Goal: Task Accomplishment & Management: Complete application form

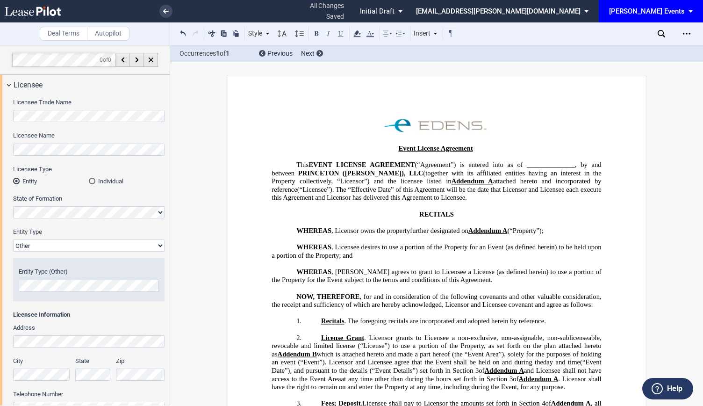
select select "Other"
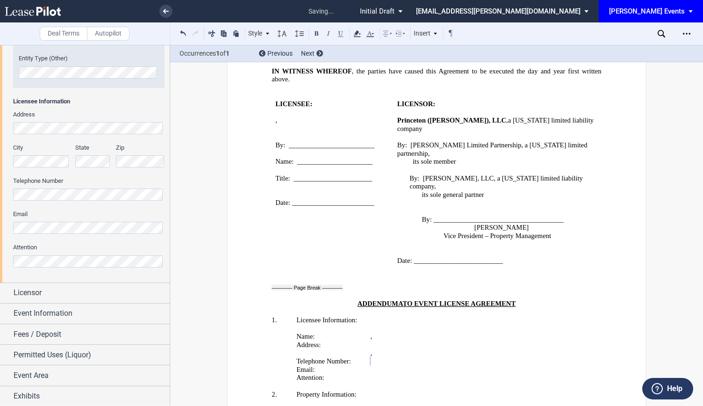
click at [57, 239] on div "Address City State Zip Telephone Number Email Attention" at bounding box center [89, 193] width 152 height 167
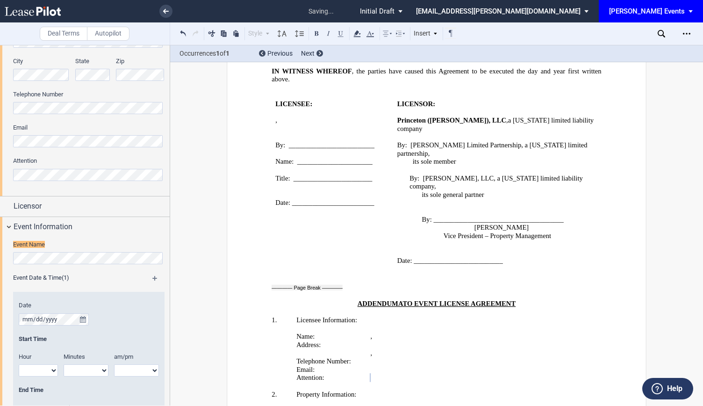
scroll to position [319, 0]
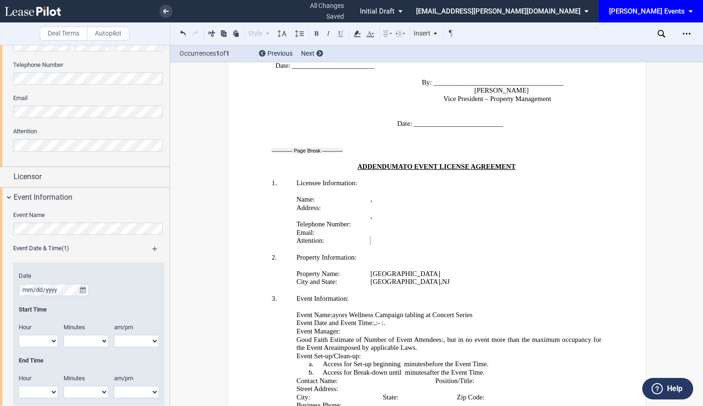
scroll to position [335, 0]
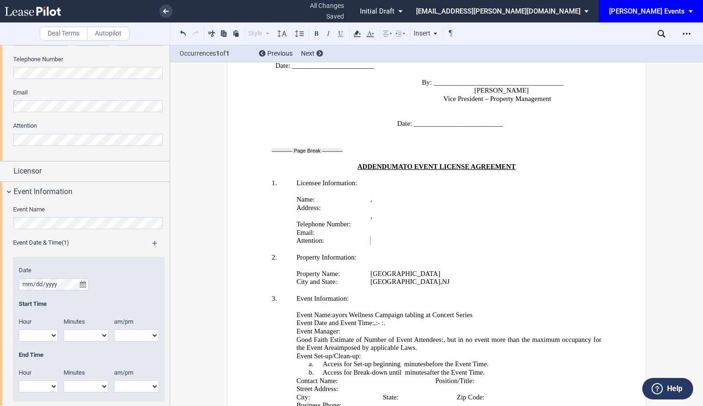
click at [345, 303] on p "﻿" at bounding box center [437, 307] width 330 height 8
click at [371, 311] on span "﻿yors Wellness Campaign tabling at Concert Series" at bounding box center [404, 315] width 137 height 8
drag, startPoint x: 477, startPoint y: 200, endPoint x: 394, endPoint y: 191, distance: 83.3
click at [348, 311] on span "﻿yors Wellness Campaign tabling at Concert Series" at bounding box center [404, 315] width 137 height 8
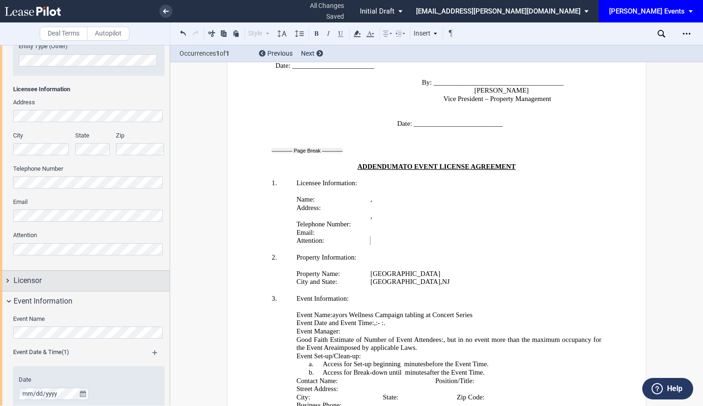
scroll to position [225, 0]
click at [13, 281] on div "Licensor" at bounding box center [85, 281] width 170 height 20
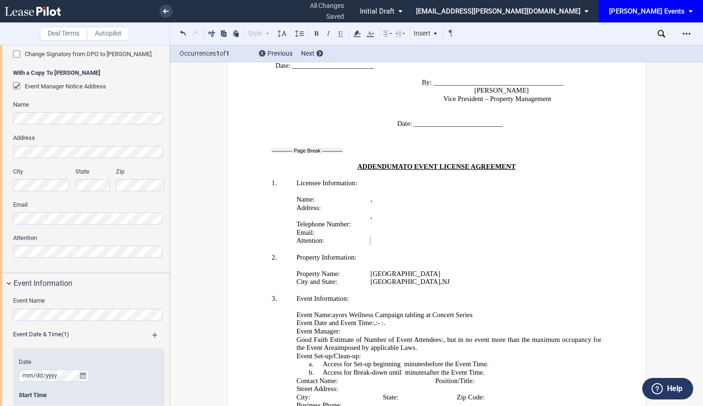
scroll to position [552, 0]
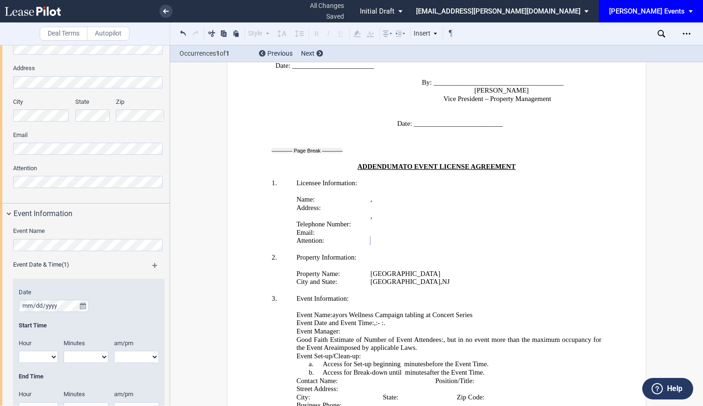
click at [0, 149] on div "Signature Change Signatory from DPO to [PERSON_NAME] With a Copy To [PERSON_NAM…" at bounding box center [85, 83] width 170 height 239
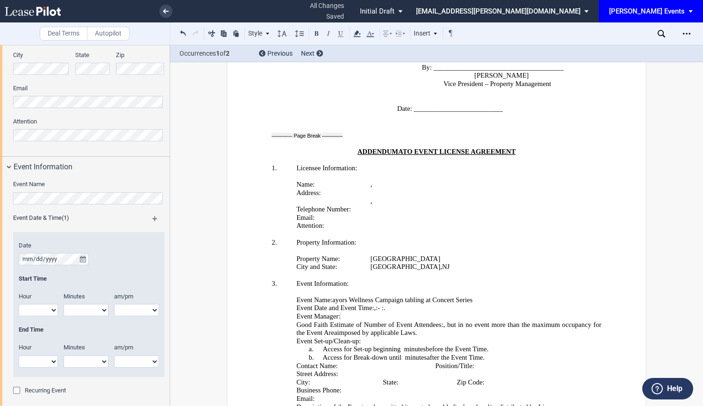
scroll to position [1673, 0]
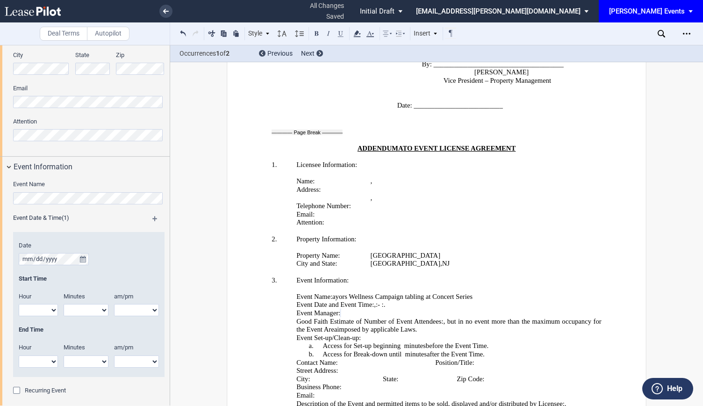
click at [496, 293] on p "Event Name: ﻿ ﻿a ﻿yors Wellness Campaign tabling at Concert Series" at bounding box center [437, 297] width 330 height 8
click at [333, 293] on p "Event Name: ﻿ ﻿a ﻿yors Wellness Campaign tabling at Concert Series" at bounding box center [437, 297] width 330 height 8
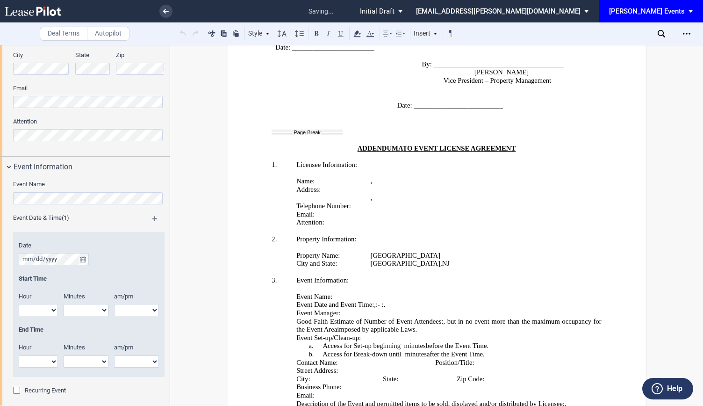
scroll to position [0, 0]
click at [118, 236] on div "Date Start Time Hour 1 2 3 4 5 6 7 8 9 10 11 12" at bounding box center [89, 304] width 152 height 145
click at [350, 284] on p "﻿" at bounding box center [437, 288] width 330 height 8
click at [331, 293] on span "Event Name:" at bounding box center [315, 297] width 36 height 8
click at [82, 256] on icon "true" at bounding box center [83, 259] width 6 height 7
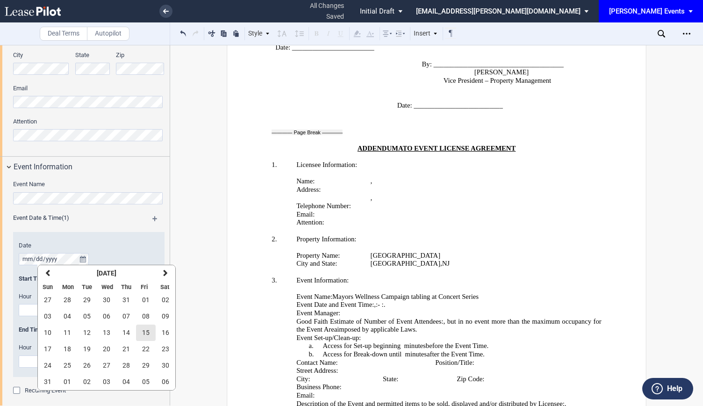
click at [151, 331] on button "15" at bounding box center [146, 333] width 20 height 16
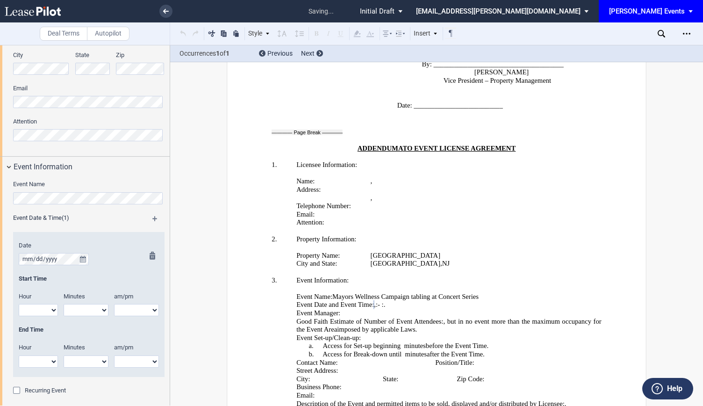
click at [36, 306] on select "1 2 3 4 5 6 7 8 9 10 11 12" at bounding box center [38, 310] width 39 height 12
click at [514, 293] on p "Event Name: M a yors Wellness Campaign tabling at Concert Series ﻿ ﻿" at bounding box center [437, 297] width 330 height 8
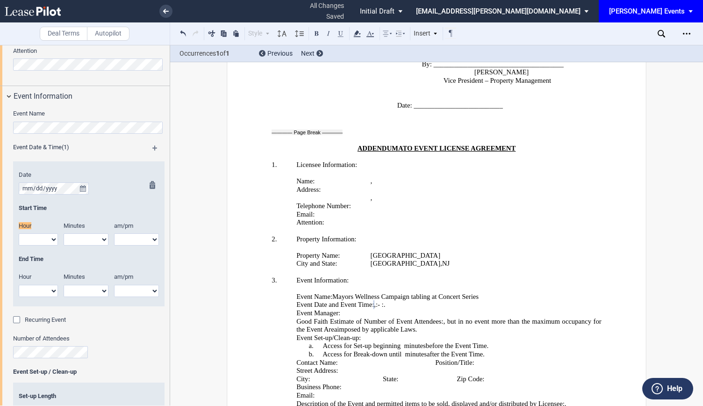
click at [30, 236] on select "1 2 3 4 5 6 7 8 9 10 11 12" at bounding box center [38, 239] width 39 height 12
select select "5"
click at [19, 233] on select "1 2 3 4 5 6 7 8 9 10 11 12" at bounding box center [38, 239] width 39 height 12
click at [88, 244] on select "00 05 10 15 20 25 30 35 40 45 50 55" at bounding box center [86, 239] width 45 height 12
select select "00"
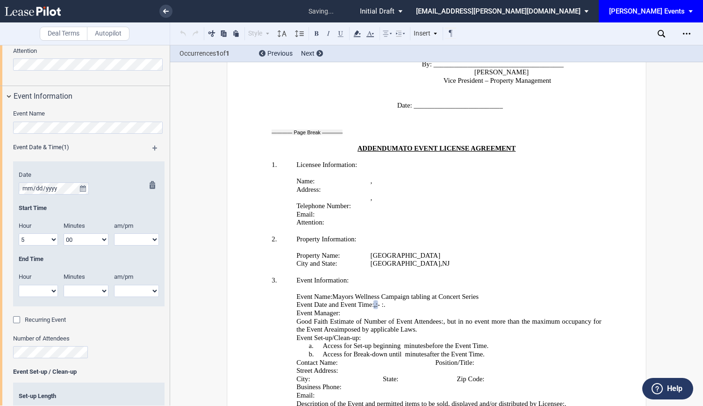
click at [64, 233] on select "00 05 10 15 20 25 30 35 40 45 50 55" at bounding box center [86, 239] width 45 height 12
click at [144, 233] on div at bounding box center [150, 243] width 12 height 125
click at [144, 243] on div at bounding box center [150, 243] width 12 height 125
click at [156, 235] on select "am pm" at bounding box center [136, 239] width 45 height 12
select select "pm"
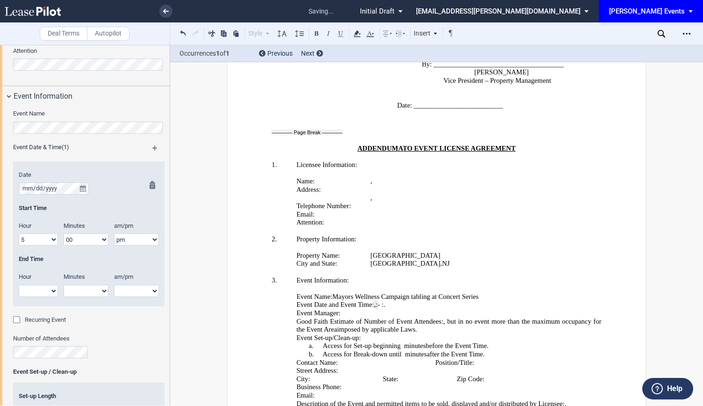
click at [114, 233] on select "am pm" at bounding box center [136, 239] width 45 height 12
click at [33, 290] on select "1 2 3 4 5 6 7 8 9 10 11 12" at bounding box center [38, 291] width 39 height 12
select select "8"
click at [19, 285] on select "1 2 3 4 5 6 7 8 9 10 11 12" at bounding box center [38, 291] width 39 height 12
click at [102, 293] on select "00 05 10 15 20 25 30 35 40 45 50 55" at bounding box center [86, 291] width 45 height 12
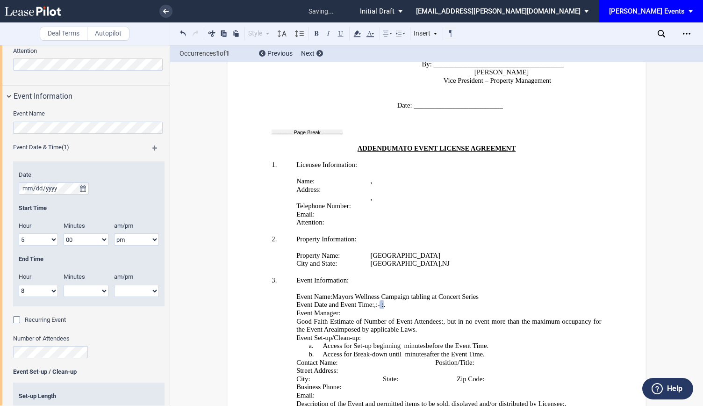
click at [107, 155] on div "Event Date & Time (1) Date Start Time Hour 1 2 3 4 5 6 7 8 9 10 11 12" at bounding box center [89, 229] width 152 height 173
click at [105, 294] on select "00 05 10 15 20 25 30 35 40 45 50 55" at bounding box center [86, 291] width 45 height 12
select select "00"
click at [64, 285] on select "00 05 10 15 20 25 30 35 40 45 50 55" at bounding box center [86, 291] width 45 height 12
click at [147, 287] on div at bounding box center [150, 243] width 12 height 125
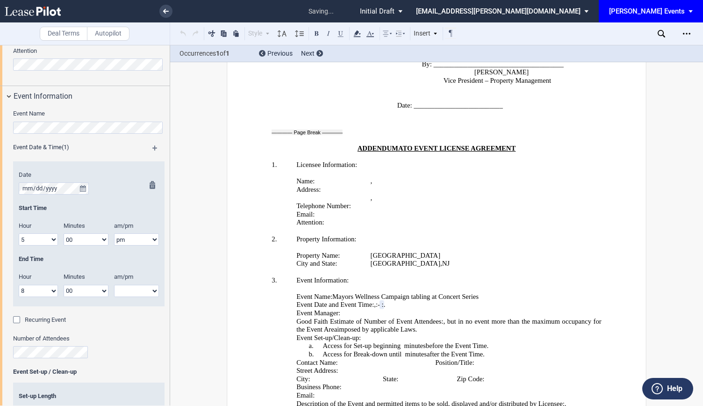
click at [147, 287] on div at bounding box center [150, 243] width 12 height 125
click at [150, 291] on div at bounding box center [150, 243] width 12 height 125
click at [152, 288] on div at bounding box center [150, 243] width 12 height 125
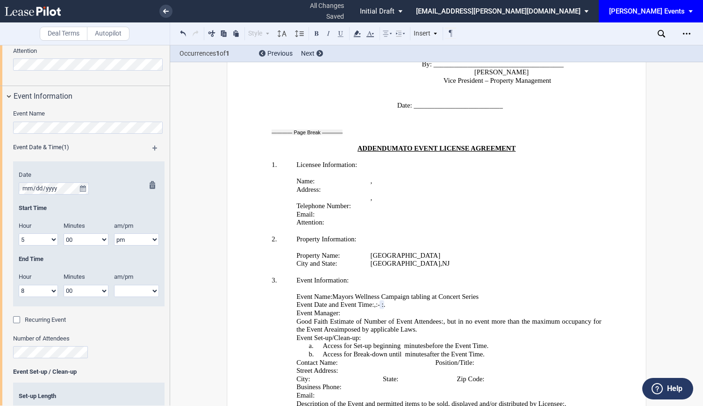
click at [132, 287] on select "am pm" at bounding box center [136, 291] width 45 height 12
select select "pm"
click at [114, 285] on select "am pm" at bounding box center [136, 291] width 45 height 12
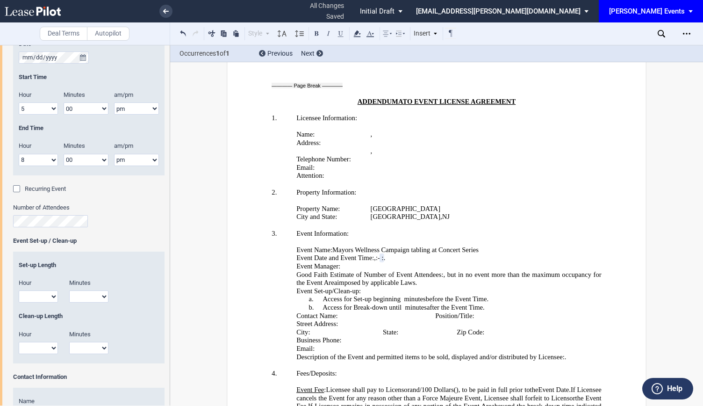
scroll to position [810, 0]
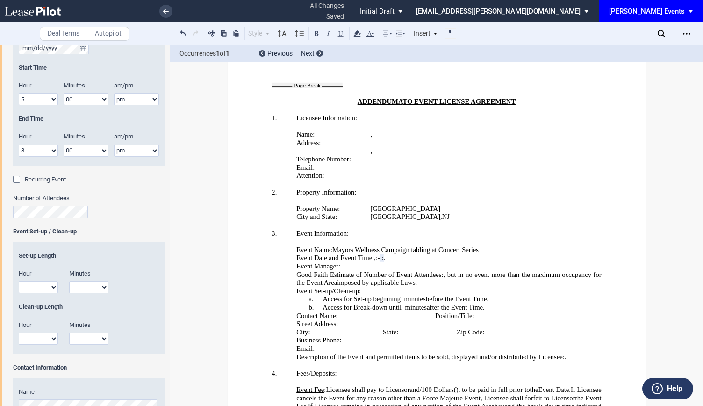
click at [59, 183] on div "Recurring Event" at bounding box center [45, 179] width 41 height 8
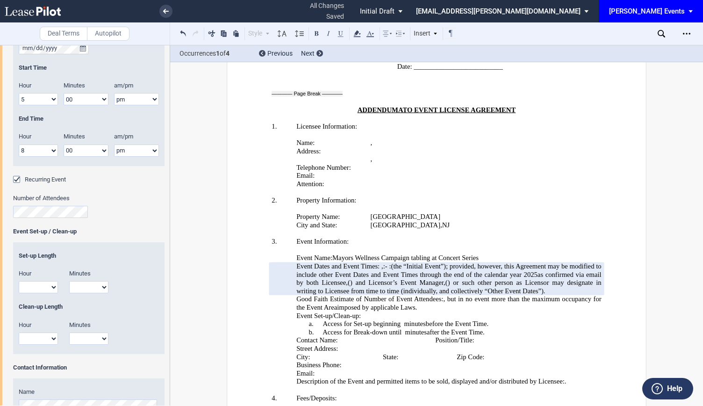
scroll to position [1728, 0]
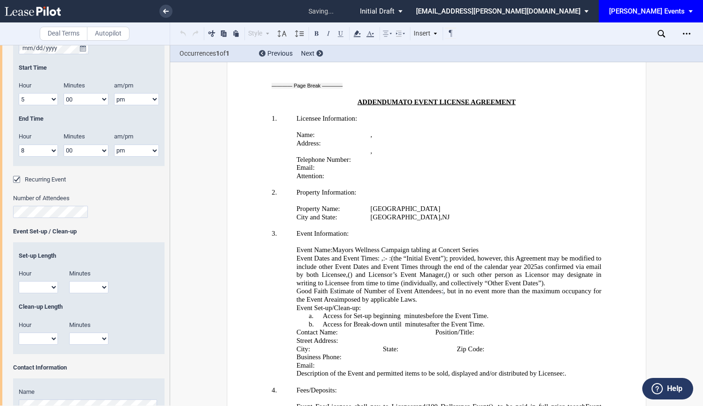
click at [45, 286] on select "1 2 3 4 5 6 7 8 9 10 11 12" at bounding box center [38, 287] width 39 height 12
click at [19, 281] on select "1 2 3 4 5 6 7 8 9 10 11 12" at bounding box center [38, 287] width 39 height 12
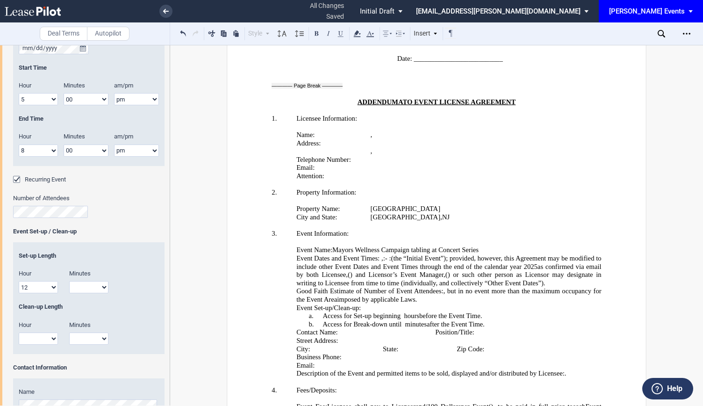
scroll to position [857, 0]
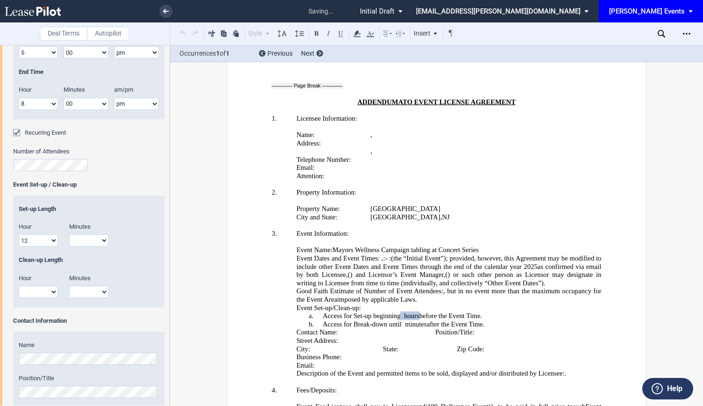
click at [47, 236] on select "1 2 3 4 5 6 7 8 9 10 11 12" at bounding box center [38, 240] width 39 height 12
select select "1"
click at [19, 234] on select "1 2 3 4 5 6 7 8 9 10 11 12" at bounding box center [38, 240] width 39 height 12
click at [98, 239] on select "00 15 30 45" at bounding box center [88, 240] width 39 height 12
select select "00"
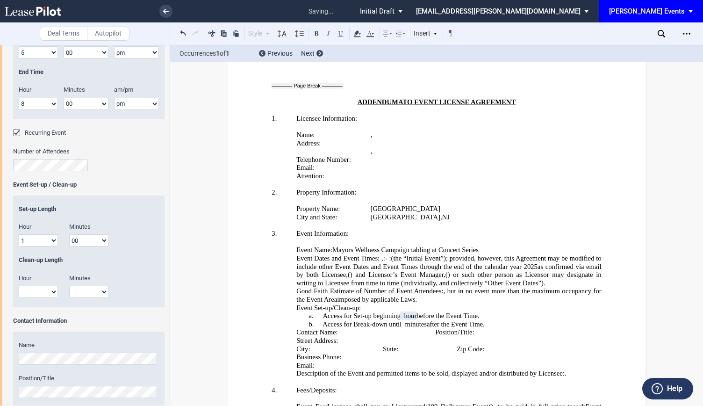
click at [69, 234] on select "00 15 30 45" at bounding box center [88, 240] width 39 height 12
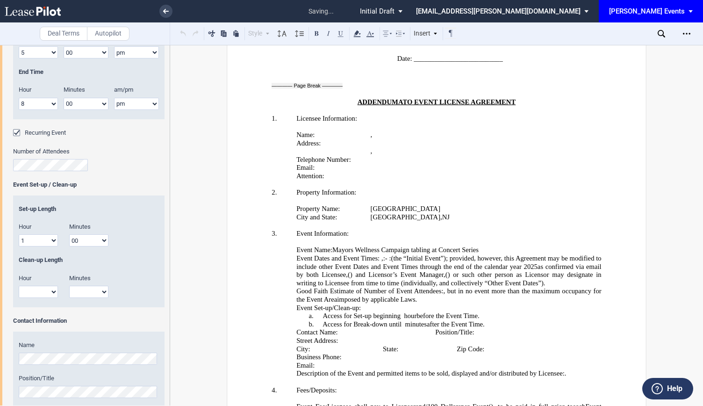
click at [52, 292] on select "1 2 3 4 5 6 7 8 9 10 11 12" at bounding box center [38, 292] width 39 height 12
select select "1"
click at [19, 286] on select "1 2 3 4 5 6 7 8 9 10 11 12" at bounding box center [38, 292] width 39 height 12
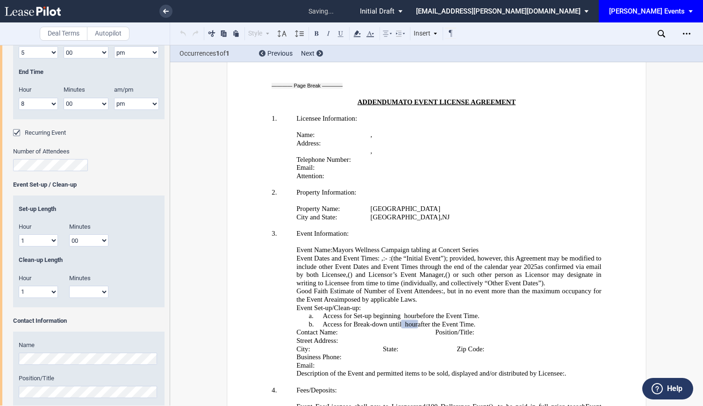
click at [89, 288] on select "00 15 30 45" at bounding box center [88, 292] width 39 height 12
select select "00"
click at [69, 286] on select "00 15 30 45" at bounding box center [88, 292] width 39 height 12
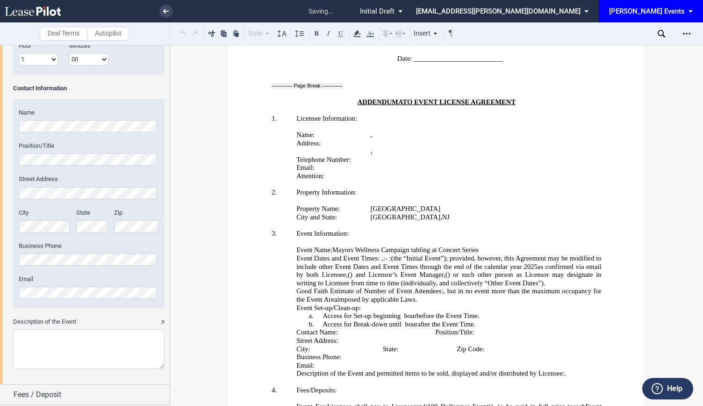
scroll to position [1091, 0]
click at [66, 108] on label "Name" at bounding box center [89, 111] width 140 height 8
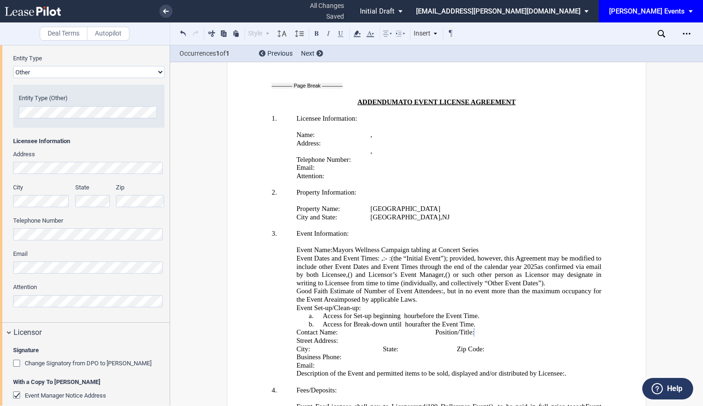
scroll to position [140, 0]
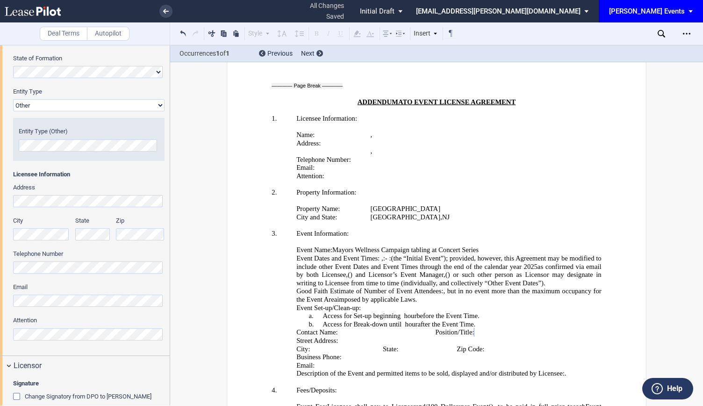
click at [7, 195] on div "Licensee Trade Name Licensee Name Licensee Type Entity Individual State of Form…" at bounding box center [85, 155] width 170 height 400
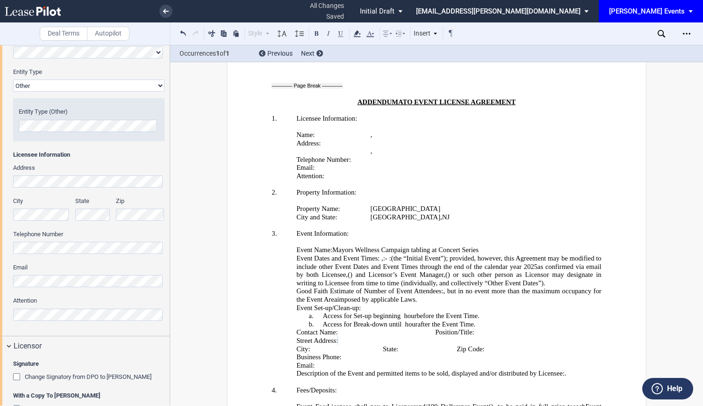
scroll to position [187, 0]
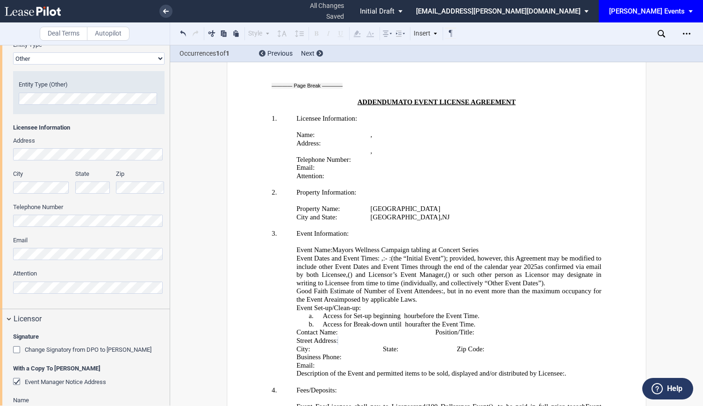
click at [0, 179] on div "Licensee Trade Name Licensee Name Licensee Type Entity Individual State of Form…" at bounding box center [85, 108] width 170 height 400
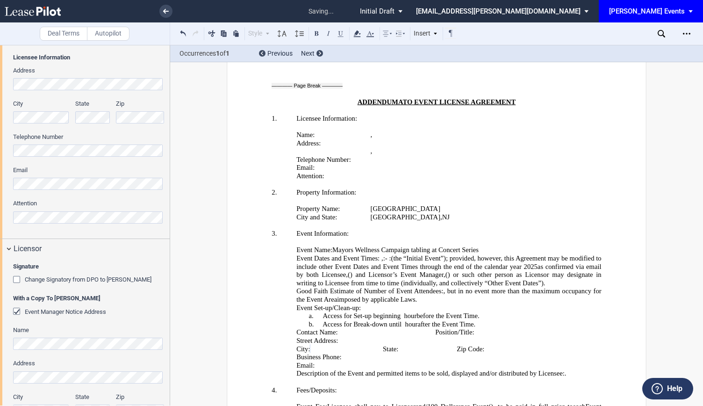
scroll to position [241, 0]
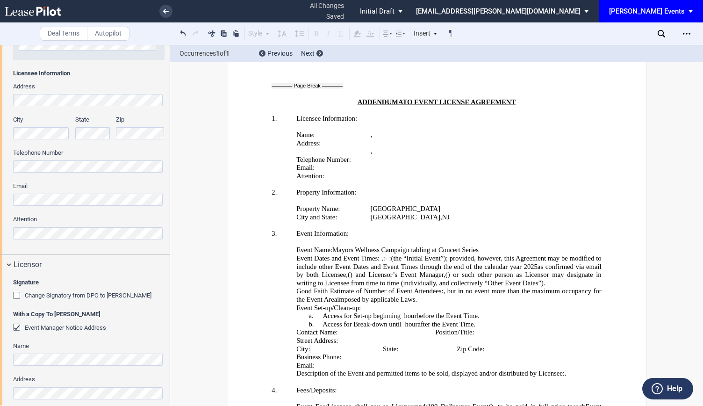
click at [68, 134] on div "City State Zip" at bounding box center [88, 132] width 163 height 33
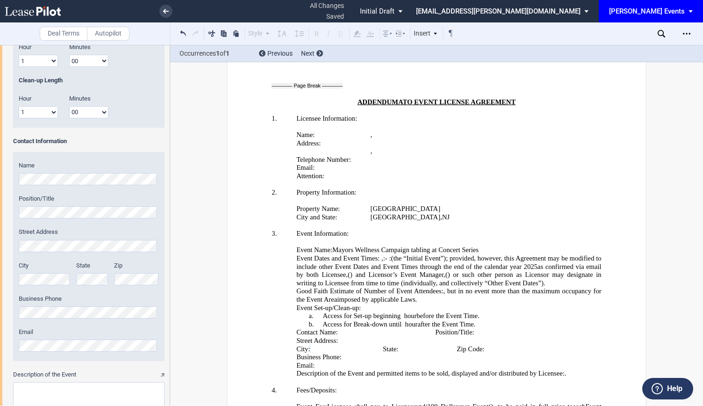
scroll to position [1150, 0]
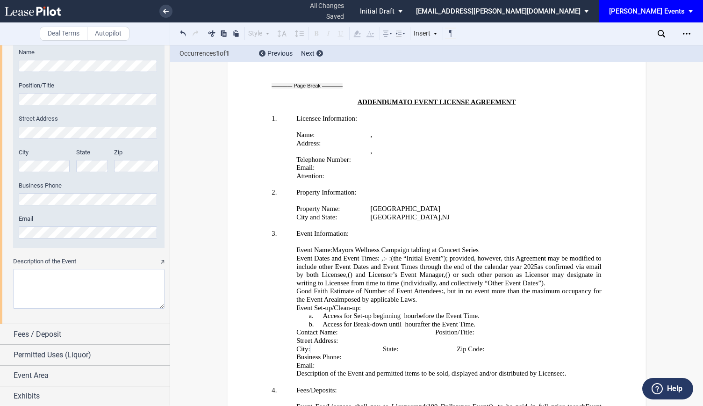
click at [86, 159] on div "State" at bounding box center [92, 160] width 32 height 24
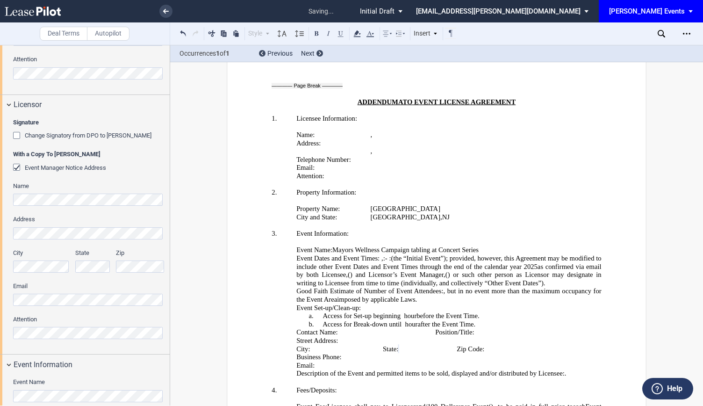
scroll to position [214, 0]
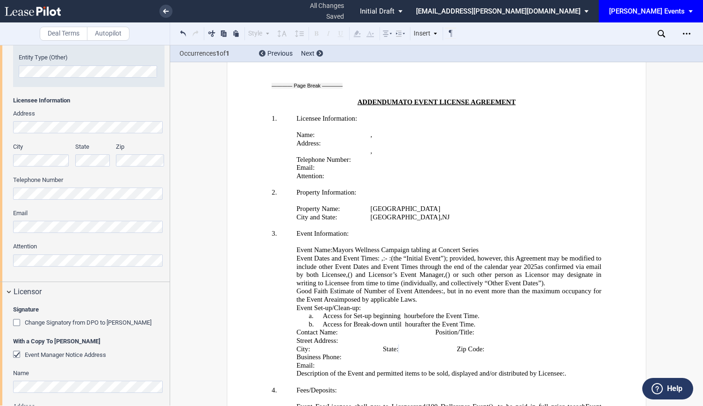
click at [101, 160] on div "City State Zip" at bounding box center [88, 159] width 163 height 33
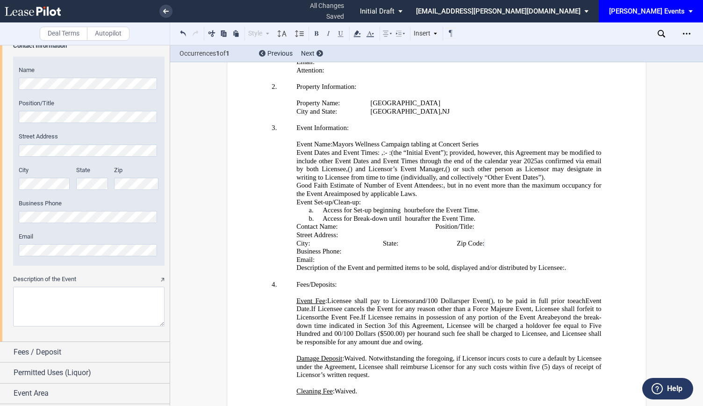
scroll to position [1835, 0]
click at [87, 310] on textarea "Description of the Event" at bounding box center [89, 307] width 152 height 40
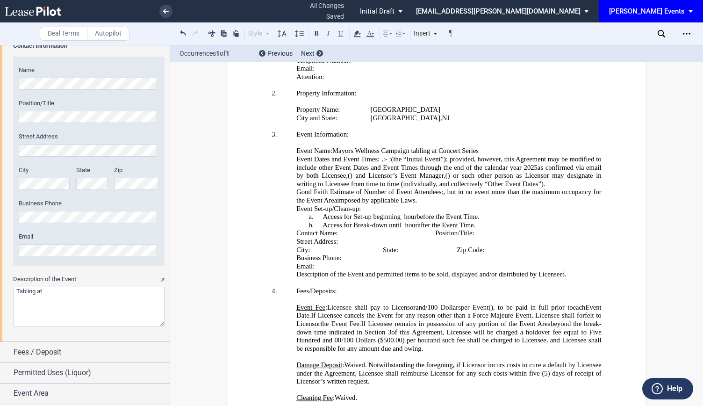
click at [80, 291] on textarea "Description of the Event" at bounding box center [89, 307] width 152 height 40
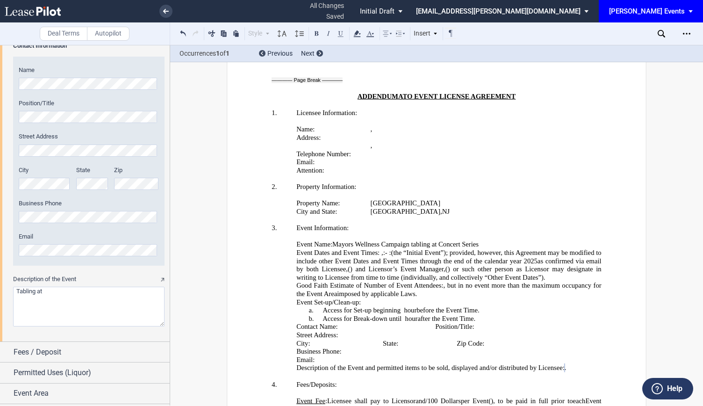
type textarea "Tabling at"
